Goal: Navigation & Orientation: Find specific page/section

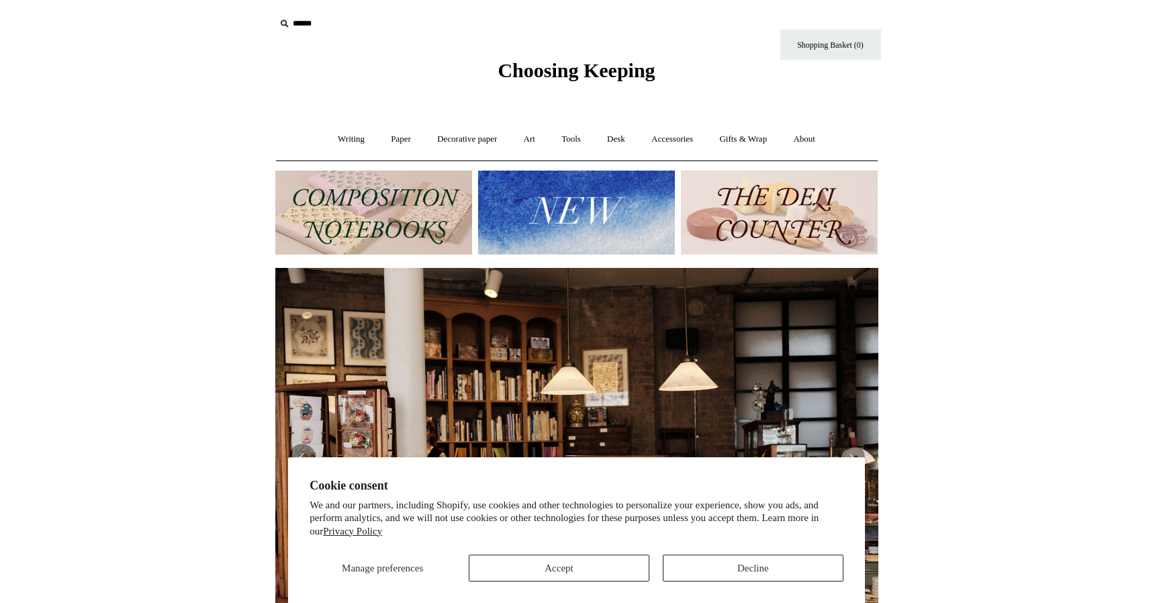
click at [725, 566] on button "Decline" at bounding box center [753, 568] width 181 height 27
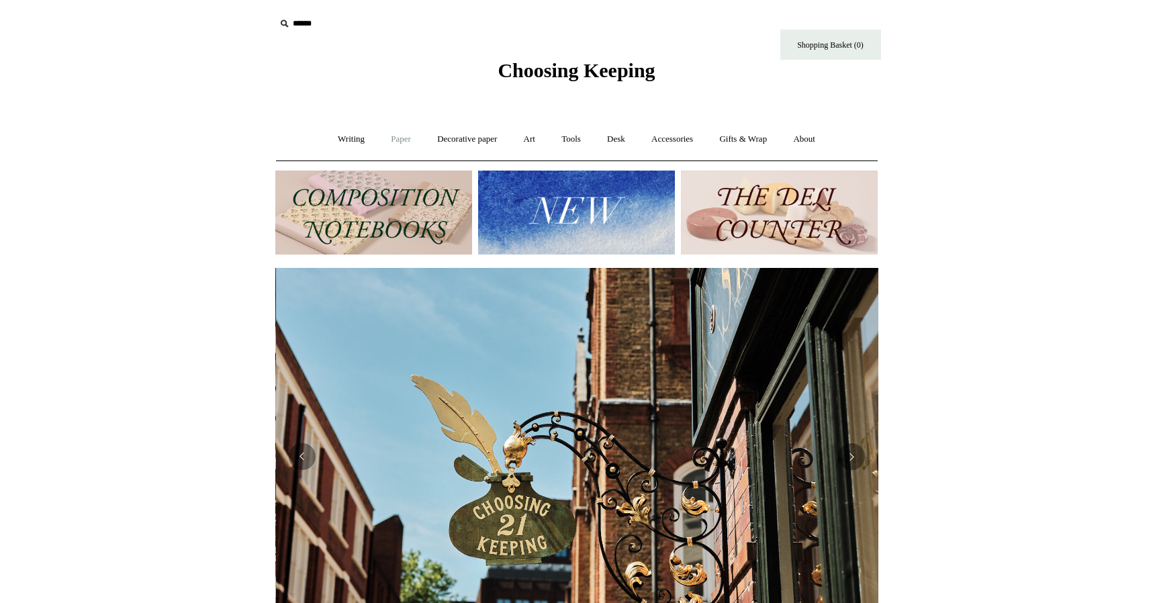
scroll to position [0, 603]
click at [401, 141] on link "Paper +" at bounding box center [401, 140] width 44 height 36
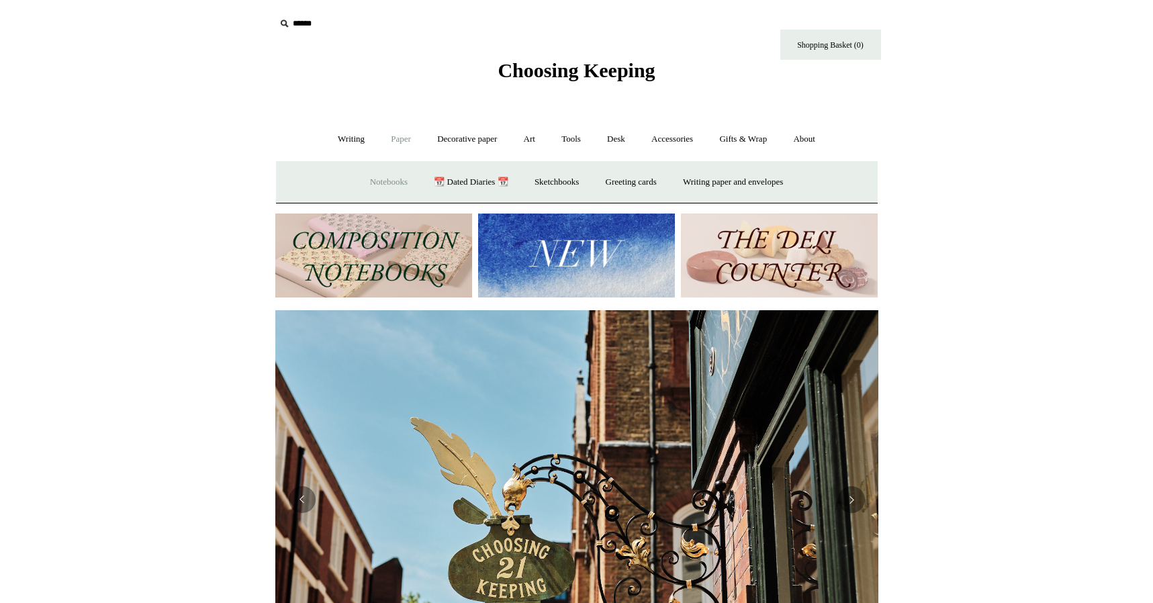
click at [383, 185] on link "Notebooks +" at bounding box center [389, 183] width 62 height 36
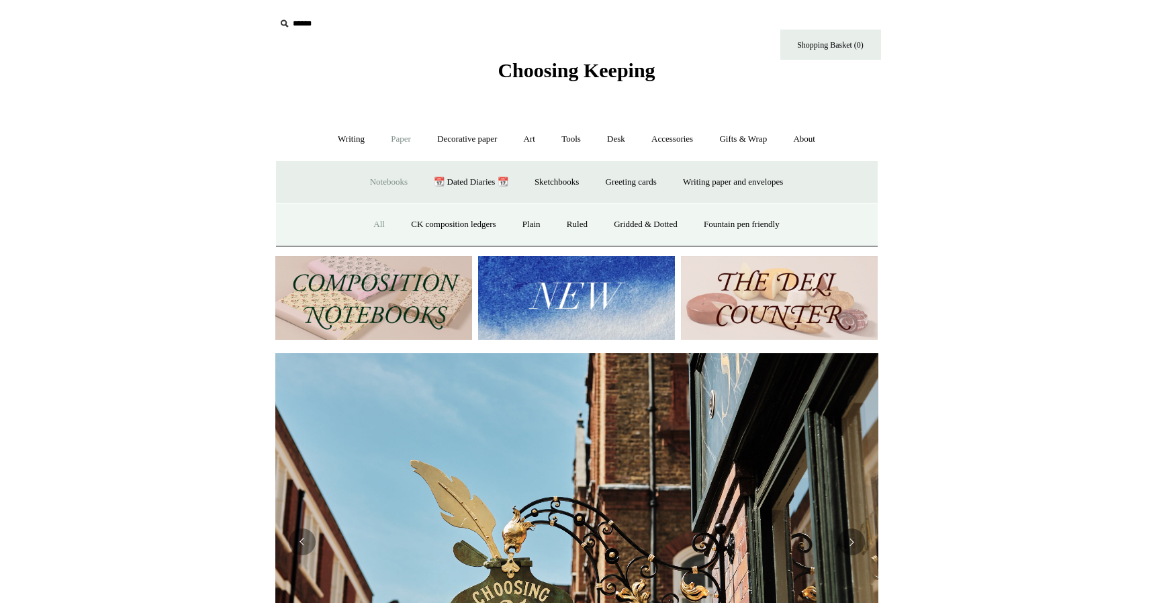
click at [364, 221] on link "All" at bounding box center [379, 225] width 36 height 36
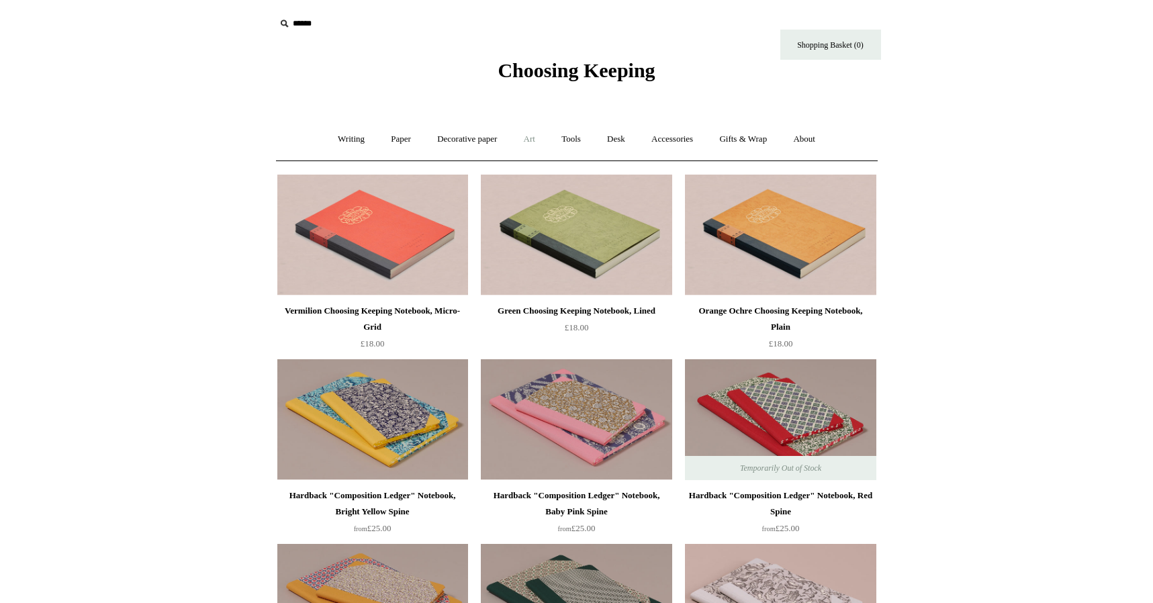
click at [539, 139] on link "Art +" at bounding box center [530, 140] width 36 height 36
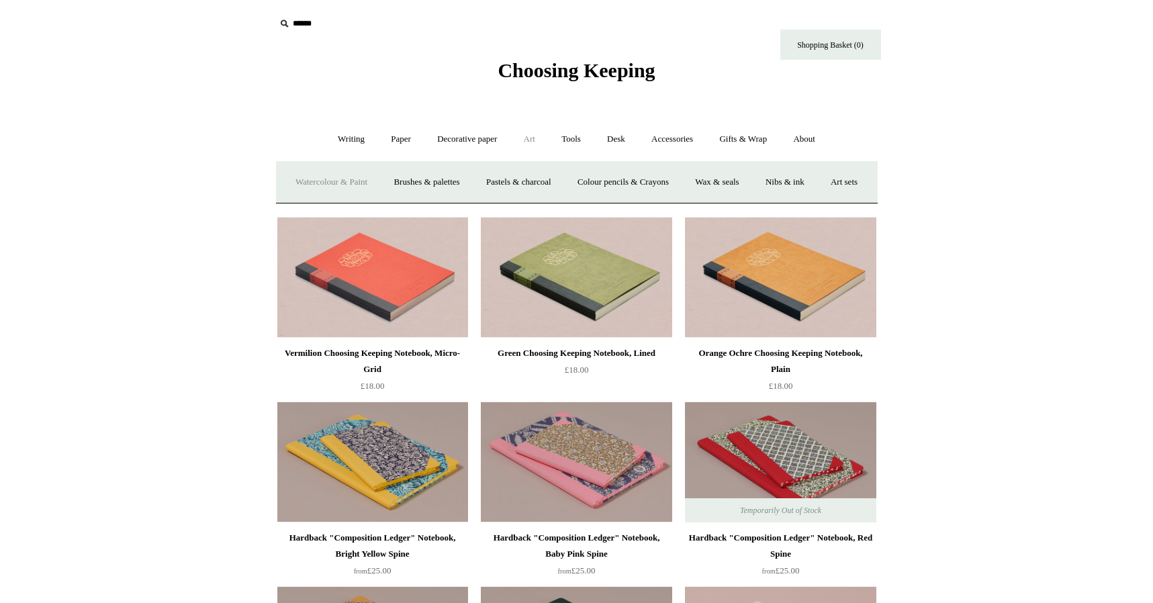
click at [367, 179] on link "Watercolour & Paint" at bounding box center [331, 183] width 96 height 36
